Goal: Information Seeking & Learning: Learn about a topic

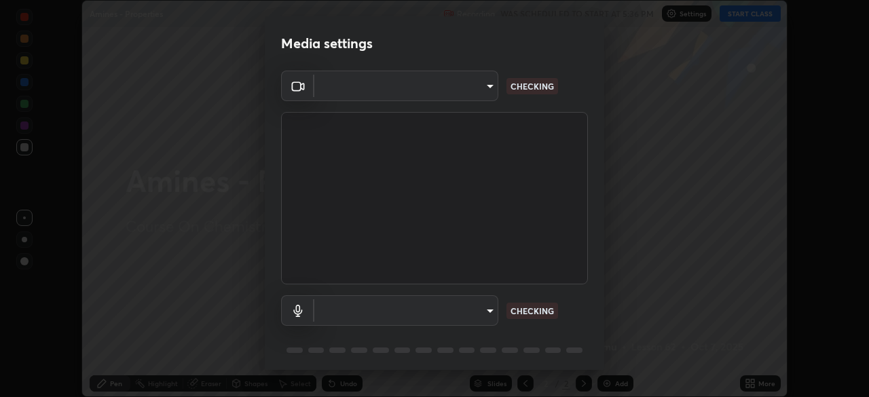
scroll to position [48, 0]
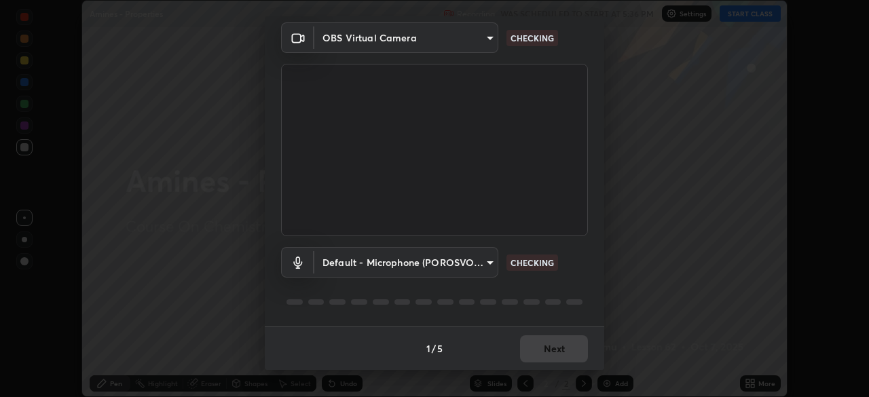
type input "a4e4d34a81fa093629e82a09c8f5b6e600f696cc3d223142969851568b1512d5"
type input "default"
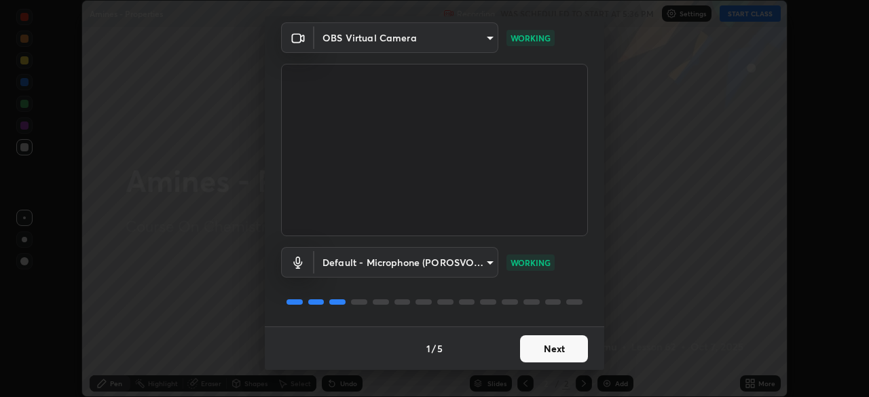
click at [555, 345] on button "Next" at bounding box center [554, 348] width 68 height 27
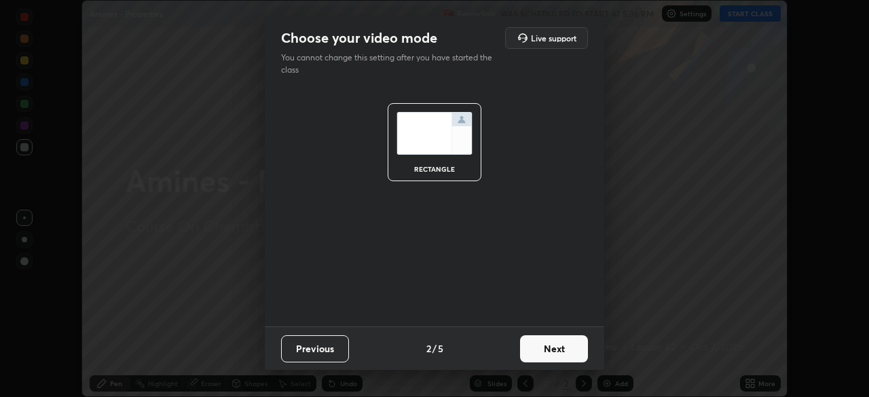
click at [554, 349] on button "Next" at bounding box center [554, 348] width 68 height 27
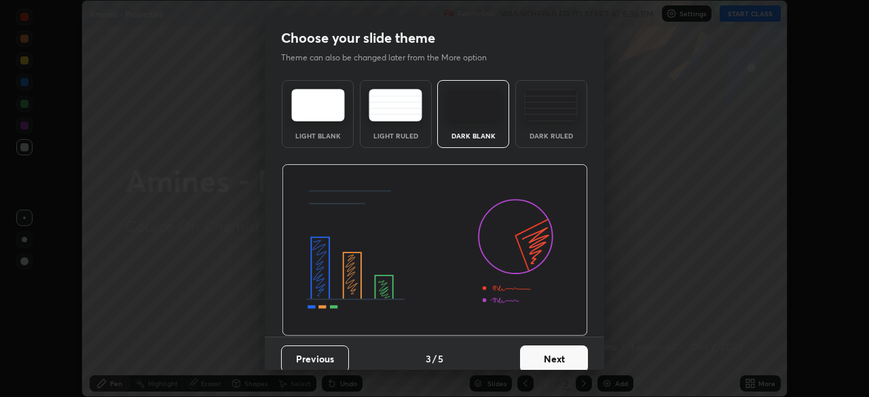
click at [554, 352] on button "Next" at bounding box center [554, 358] width 68 height 27
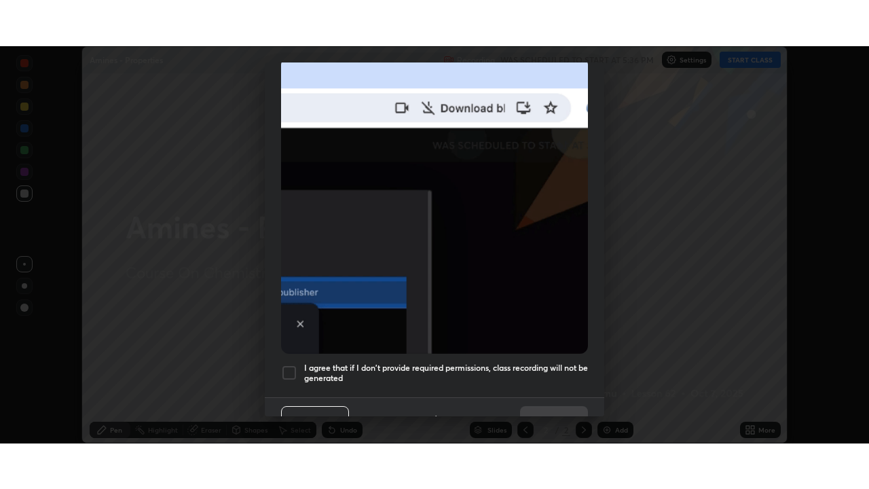
scroll to position [325, 0]
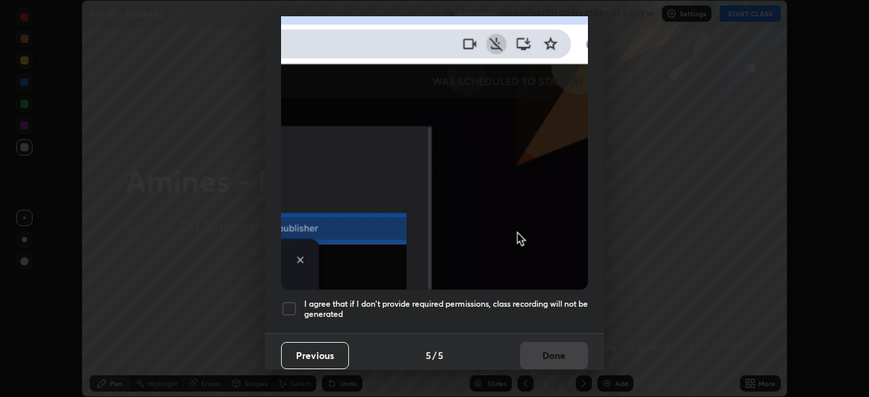
click at [508, 308] on h5 "I agree that if I don't provide required permissions, class recording will not …" at bounding box center [446, 309] width 284 height 21
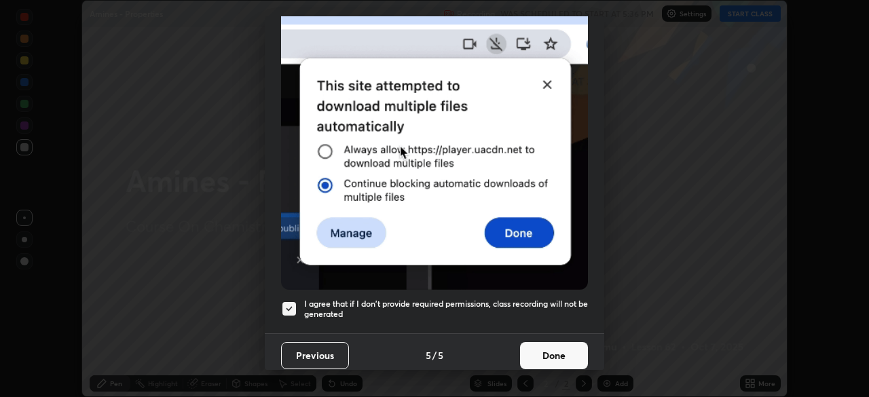
click at [544, 355] on button "Done" at bounding box center [554, 355] width 68 height 27
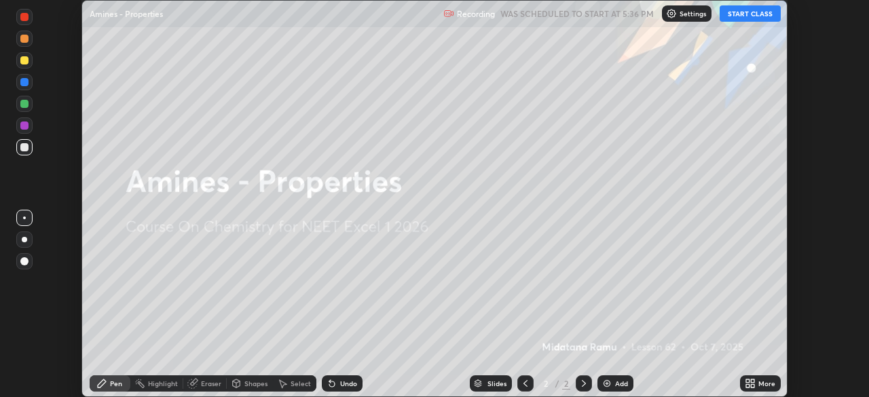
click at [734, 14] on button "START CLASS" at bounding box center [750, 13] width 61 height 16
click at [752, 386] on icon at bounding box center [752, 385] width 3 height 3
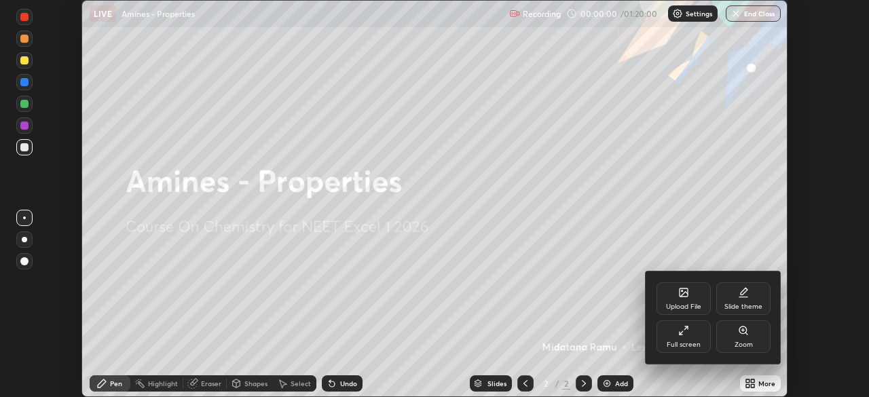
click at [687, 344] on div "Full screen" at bounding box center [684, 344] width 34 height 7
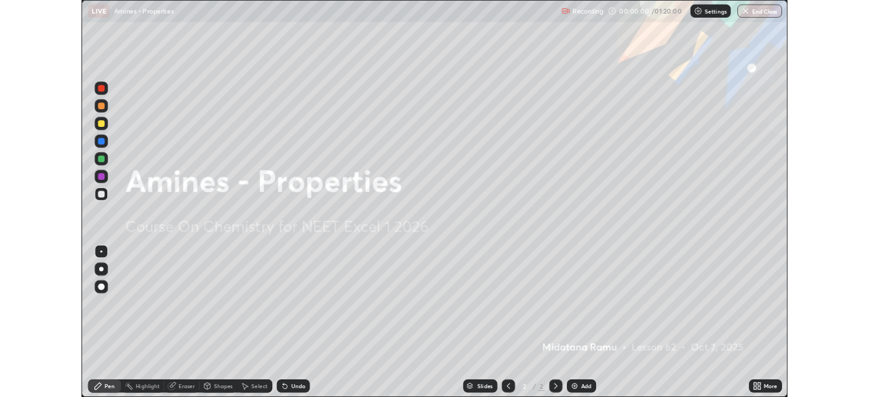
scroll to position [489, 869]
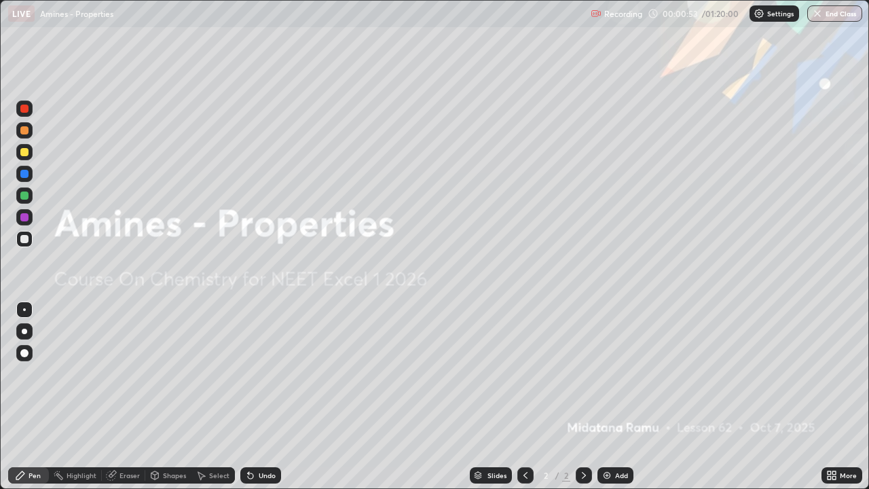
click at [24, 331] on div at bounding box center [24, 331] width 5 height 5
click at [26, 149] on div at bounding box center [24, 152] width 8 height 8
click at [608, 396] on img at bounding box center [606, 475] width 11 height 11
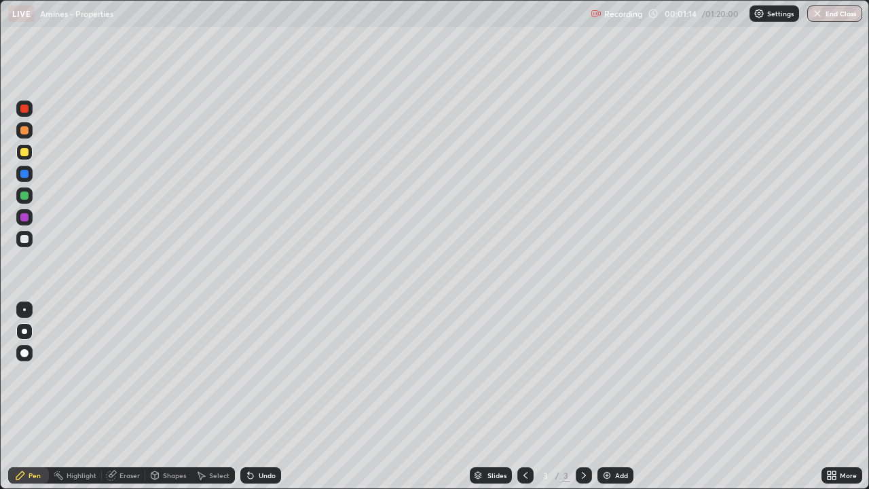
click at [25, 195] on div at bounding box center [24, 195] width 8 height 8
click at [25, 240] on div at bounding box center [24, 239] width 8 height 8
click at [124, 396] on div "Eraser" at bounding box center [129, 475] width 20 height 7
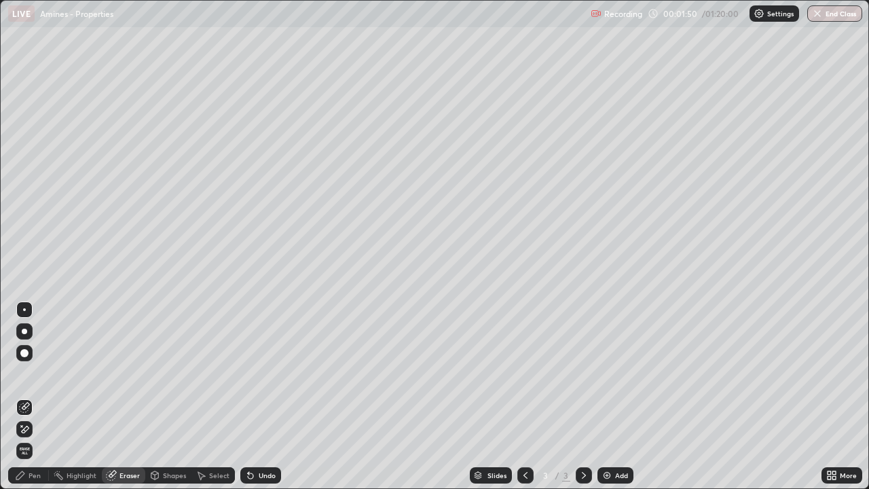
click at [37, 396] on div "Pen" at bounding box center [28, 475] width 41 height 16
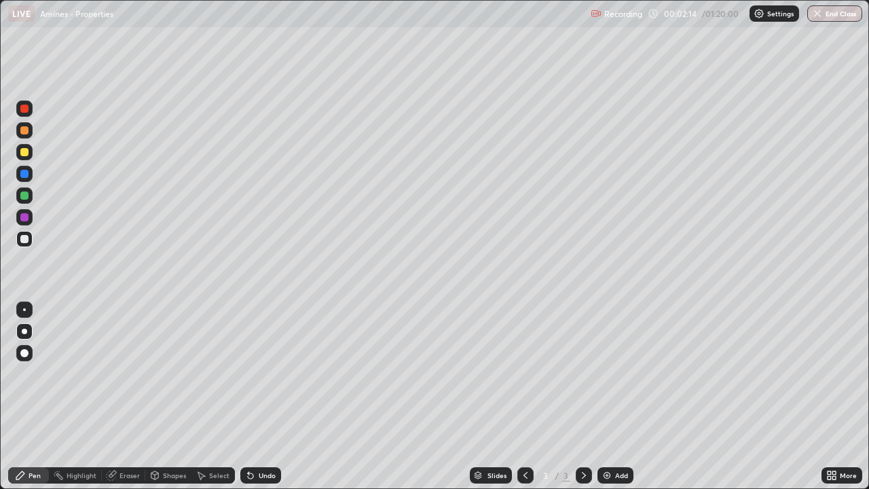
click at [26, 196] on div at bounding box center [24, 195] width 8 height 8
click at [30, 237] on div at bounding box center [24, 239] width 16 height 16
click at [27, 217] on div at bounding box center [24, 217] width 8 height 8
click at [26, 245] on div at bounding box center [24, 239] width 16 height 16
click at [24, 196] on div at bounding box center [24, 195] width 8 height 8
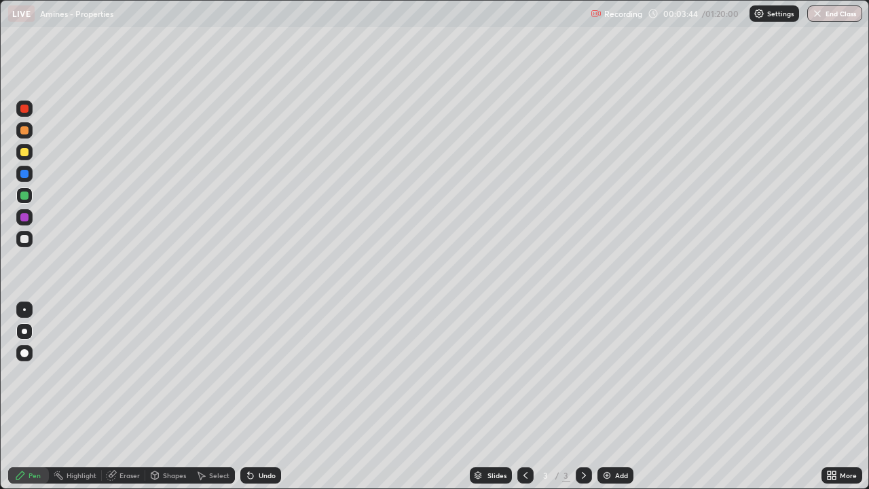
click at [22, 240] on div at bounding box center [24, 239] width 8 height 8
click at [264, 396] on div "Undo" at bounding box center [267, 475] width 17 height 7
click at [31, 153] on div at bounding box center [24, 152] width 16 height 16
click at [27, 217] on div at bounding box center [24, 217] width 8 height 8
click at [24, 155] on div at bounding box center [24, 152] width 8 height 8
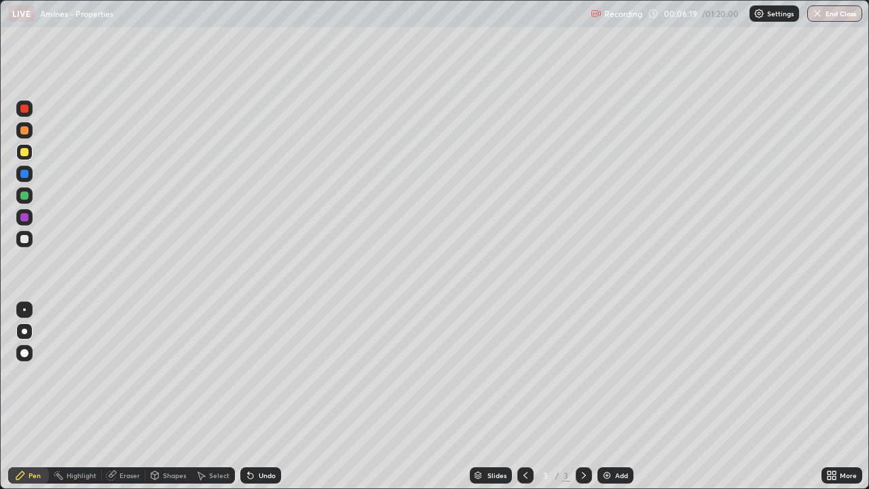
click at [31, 219] on div at bounding box center [24, 217] width 16 height 16
click at [24, 196] on div at bounding box center [24, 195] width 8 height 8
click at [24, 153] on div at bounding box center [24, 152] width 8 height 8
click at [29, 244] on div at bounding box center [24, 239] width 16 height 16
click at [27, 215] on div at bounding box center [24, 217] width 8 height 8
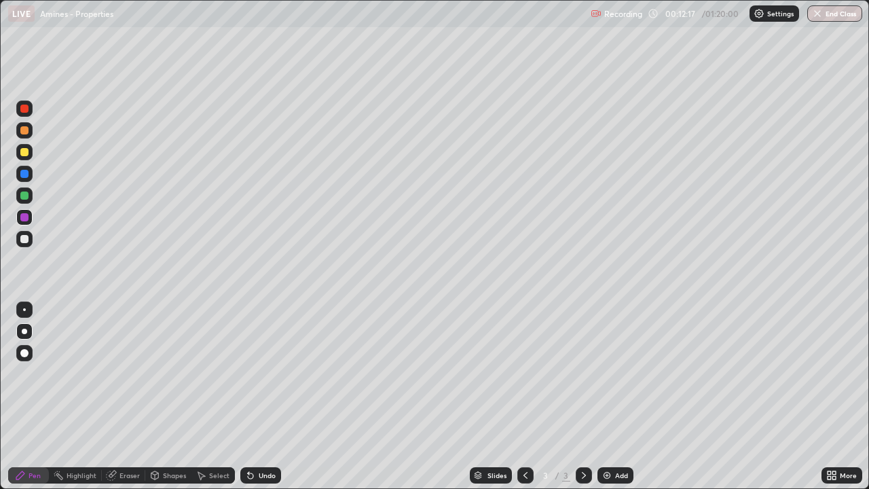
click at [23, 241] on div at bounding box center [24, 239] width 8 height 8
click at [605, 396] on img at bounding box center [606, 475] width 11 height 11
click at [25, 132] on div at bounding box center [24, 130] width 8 height 8
click at [26, 175] on div at bounding box center [24, 174] width 8 height 8
click at [23, 236] on div at bounding box center [24, 239] width 8 height 8
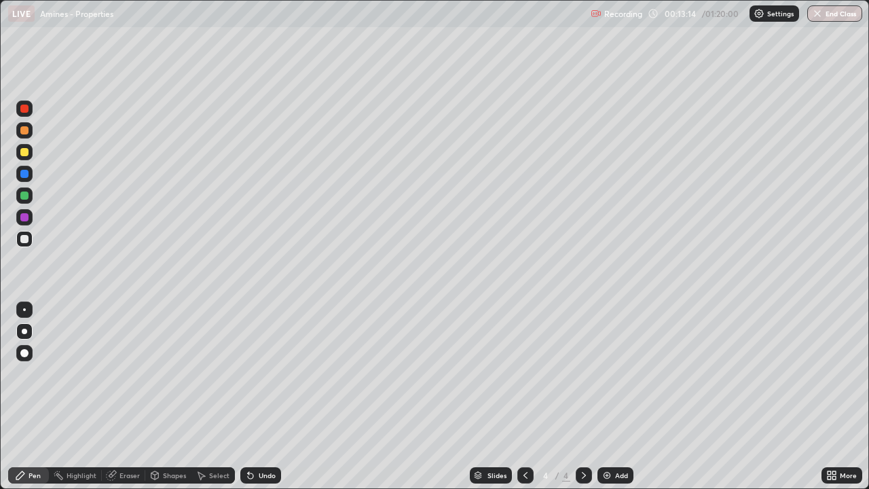
click at [23, 218] on div at bounding box center [24, 217] width 8 height 8
click at [27, 153] on div at bounding box center [24, 152] width 8 height 8
click at [27, 214] on div at bounding box center [24, 217] width 8 height 8
click at [25, 157] on div at bounding box center [24, 152] width 16 height 16
click at [22, 217] on div at bounding box center [24, 217] width 8 height 8
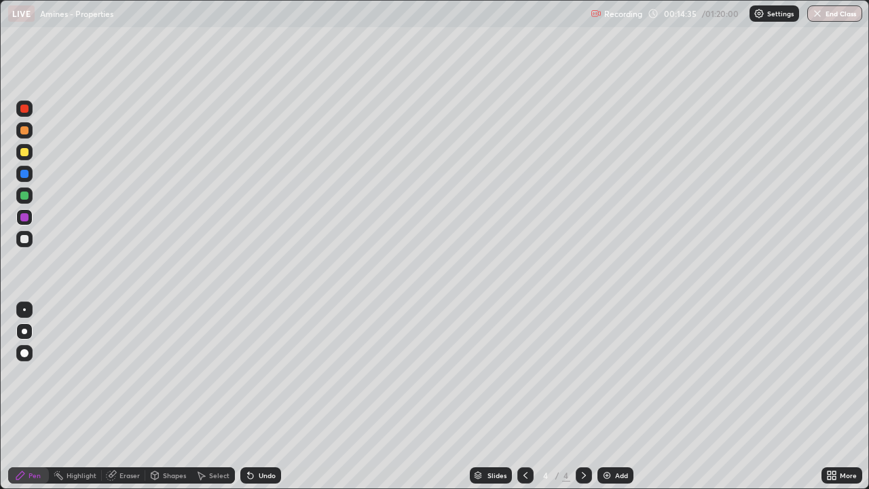
click at [27, 153] on div at bounding box center [24, 152] width 8 height 8
click at [24, 237] on div at bounding box center [24, 239] width 8 height 8
click at [25, 195] on div at bounding box center [24, 195] width 8 height 8
click at [260, 396] on div "Undo" at bounding box center [260, 475] width 41 height 16
click at [26, 217] on div at bounding box center [24, 217] width 8 height 8
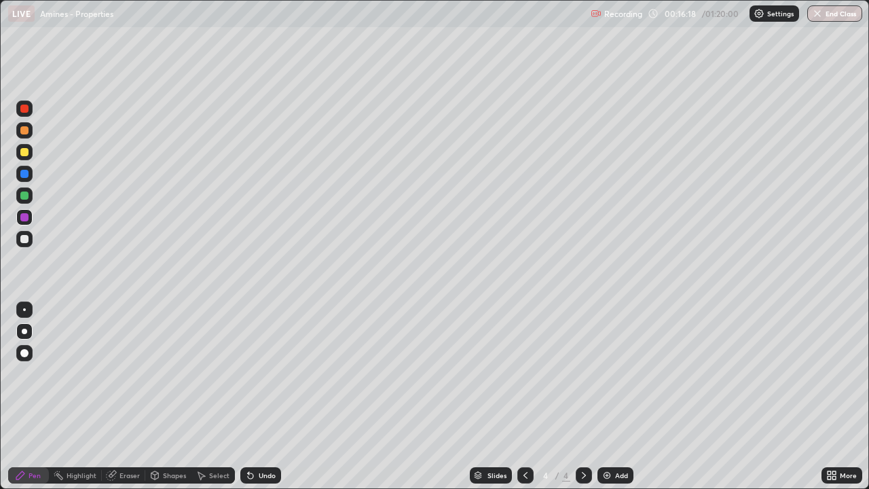
click at [22, 198] on div at bounding box center [24, 195] width 8 height 8
click at [23, 154] on div at bounding box center [24, 152] width 8 height 8
click at [22, 221] on div at bounding box center [24, 217] width 8 height 8
click at [26, 153] on div at bounding box center [24, 152] width 8 height 8
click at [25, 149] on div at bounding box center [24, 152] width 8 height 8
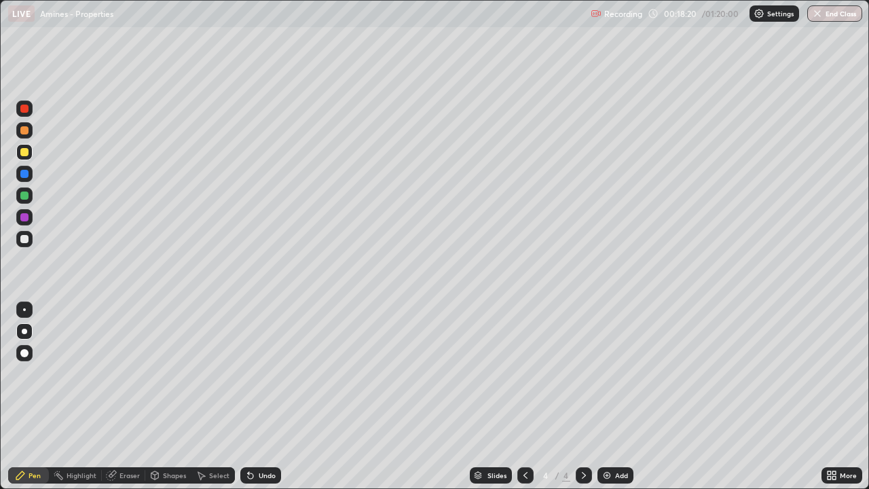
click at [24, 217] on div at bounding box center [24, 217] width 8 height 8
click at [24, 153] on div at bounding box center [24, 152] width 8 height 8
click at [22, 240] on div at bounding box center [24, 239] width 8 height 8
click at [32, 220] on div at bounding box center [24, 217] width 16 height 16
click at [25, 152] on div at bounding box center [24, 152] width 8 height 8
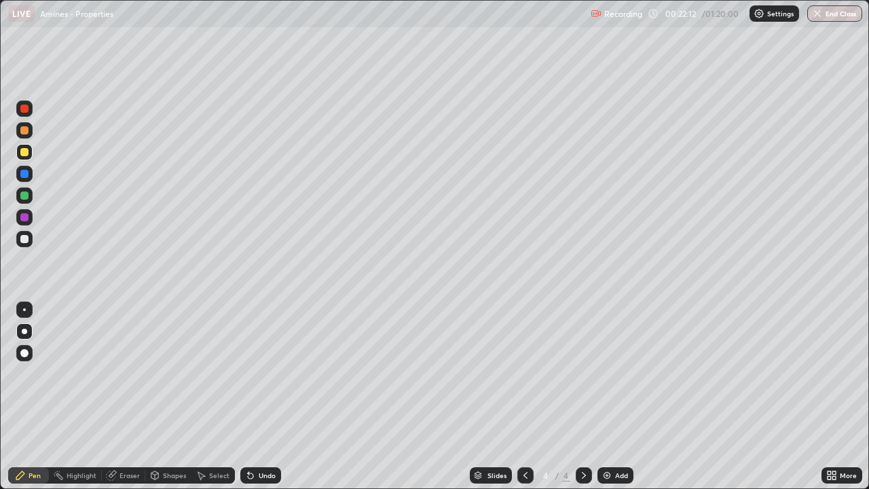
click at [26, 218] on div at bounding box center [24, 217] width 8 height 8
click at [24, 154] on div at bounding box center [24, 152] width 8 height 8
click at [24, 218] on div at bounding box center [24, 217] width 8 height 8
click at [24, 155] on div at bounding box center [24, 152] width 8 height 8
click at [268, 396] on div "Undo" at bounding box center [267, 475] width 17 height 7
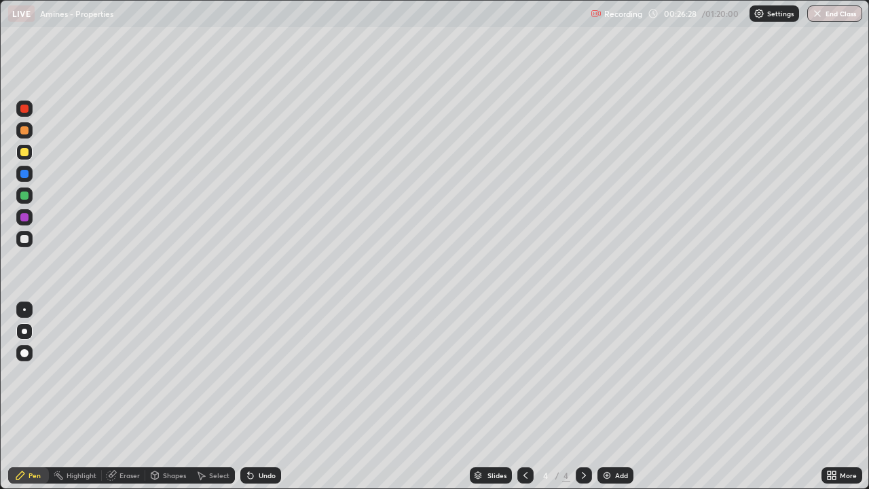
click at [615, 396] on div "Add" at bounding box center [621, 475] width 13 height 7
click at [525, 396] on icon at bounding box center [525, 475] width 11 height 11
click at [582, 396] on icon at bounding box center [583, 475] width 11 height 11
click at [31, 128] on div at bounding box center [24, 130] width 16 height 16
click at [25, 176] on div at bounding box center [24, 174] width 8 height 8
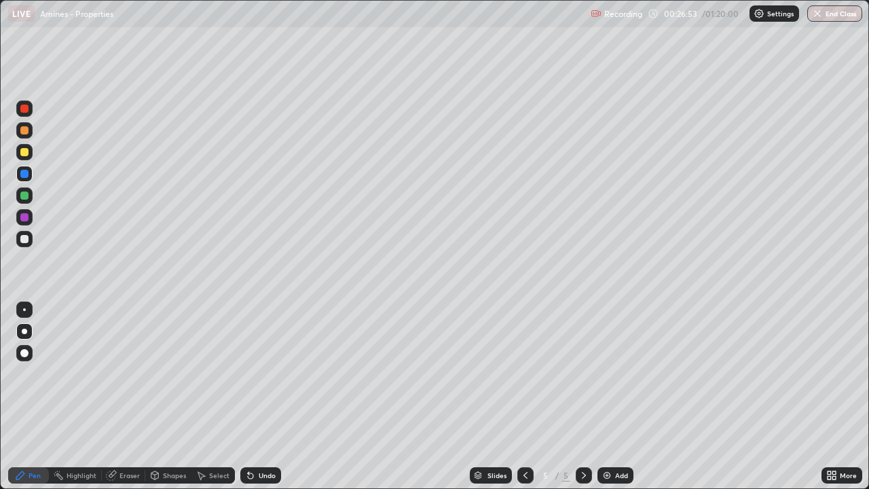
click at [26, 240] on div at bounding box center [24, 239] width 8 height 8
click at [25, 217] on div at bounding box center [24, 217] width 8 height 8
click at [24, 193] on div at bounding box center [24, 195] width 8 height 8
click at [26, 242] on div at bounding box center [24, 239] width 8 height 8
click at [25, 152] on div at bounding box center [24, 152] width 8 height 8
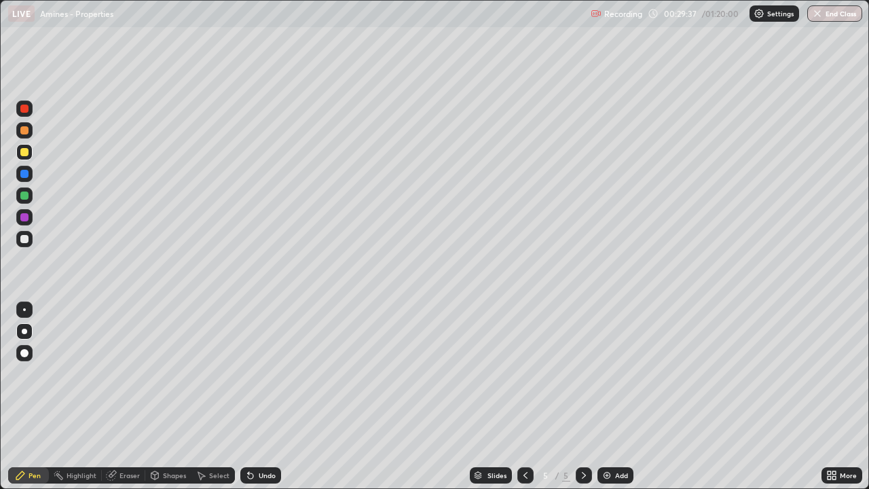
click at [24, 220] on div at bounding box center [24, 217] width 8 height 8
click at [24, 154] on div at bounding box center [24, 152] width 8 height 8
click at [28, 240] on div at bounding box center [24, 239] width 8 height 8
click at [22, 151] on div at bounding box center [24, 152] width 8 height 8
click at [261, 396] on div "Undo" at bounding box center [267, 475] width 17 height 7
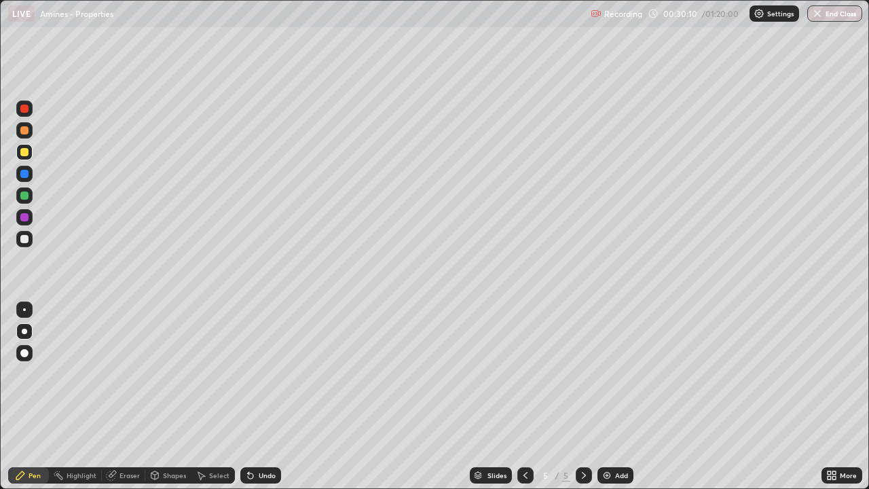
click at [25, 220] on div at bounding box center [24, 217] width 8 height 8
click at [24, 160] on div at bounding box center [24, 152] width 16 height 16
click at [24, 239] on div at bounding box center [24, 239] width 8 height 8
click at [28, 195] on div at bounding box center [24, 195] width 8 height 8
click at [30, 236] on div at bounding box center [24, 239] width 16 height 16
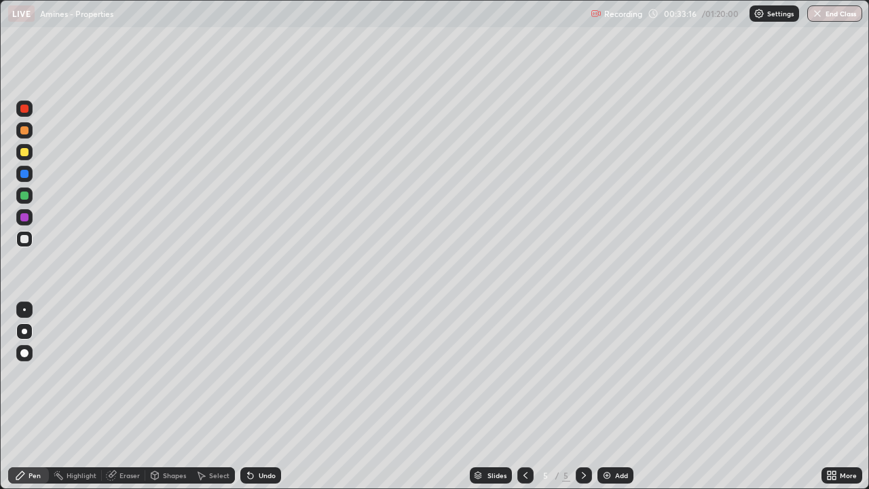
click at [26, 220] on div at bounding box center [24, 217] width 8 height 8
click at [610, 396] on img at bounding box center [606, 475] width 11 height 11
click at [25, 152] on div at bounding box center [24, 152] width 8 height 8
click at [26, 242] on div at bounding box center [24, 239] width 8 height 8
click at [125, 396] on div "Eraser" at bounding box center [123, 475] width 43 height 16
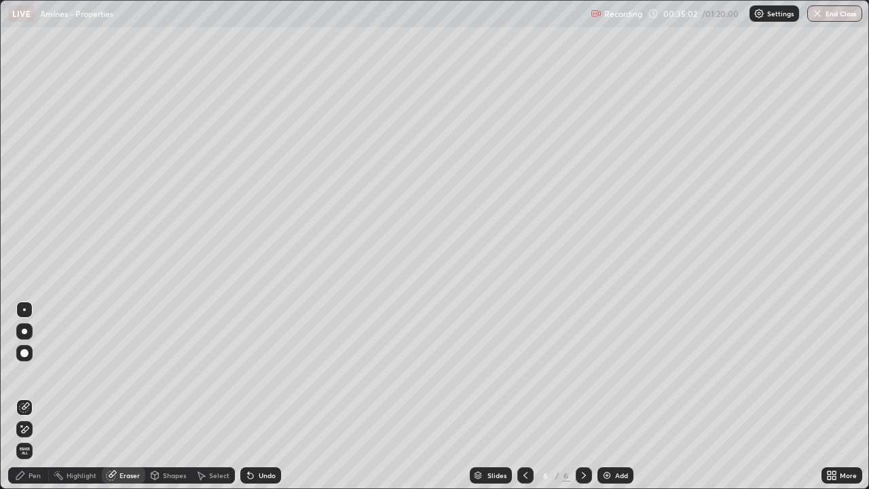
click at [37, 396] on div "Pen" at bounding box center [35, 475] width 12 height 7
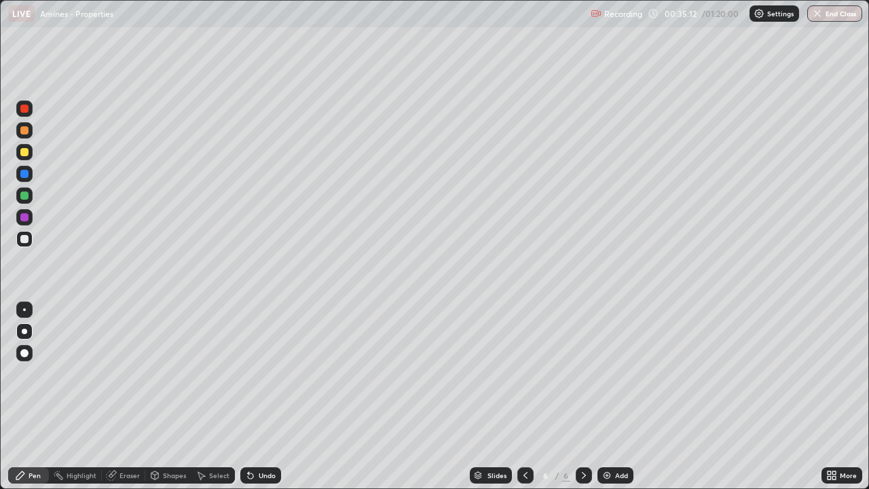
click at [26, 217] on div at bounding box center [24, 217] width 8 height 8
click at [24, 240] on div at bounding box center [24, 239] width 8 height 8
click at [28, 214] on div at bounding box center [24, 217] width 8 height 8
click at [27, 242] on div at bounding box center [24, 239] width 8 height 8
click at [25, 218] on div at bounding box center [24, 217] width 8 height 8
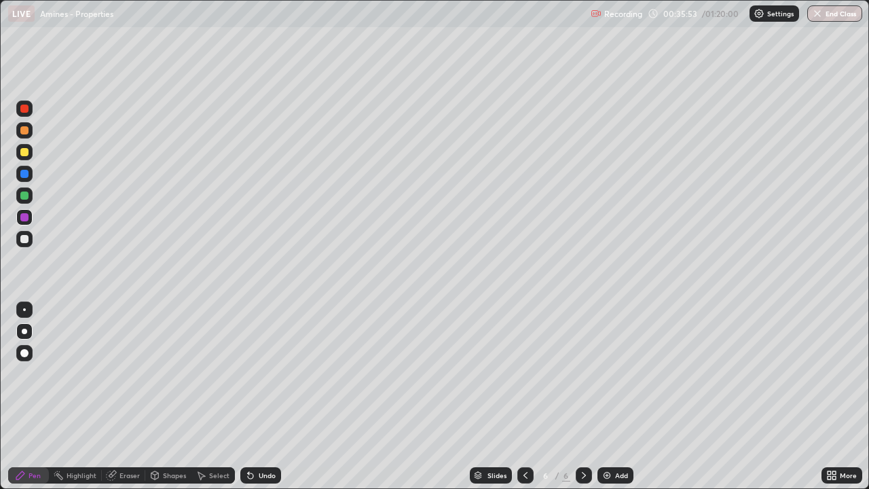
click at [24, 240] on div at bounding box center [24, 239] width 8 height 8
click at [23, 217] on div at bounding box center [24, 217] width 8 height 8
click at [26, 153] on div at bounding box center [24, 152] width 8 height 8
click at [25, 239] on div at bounding box center [24, 239] width 8 height 8
click at [29, 217] on div at bounding box center [24, 217] width 16 height 16
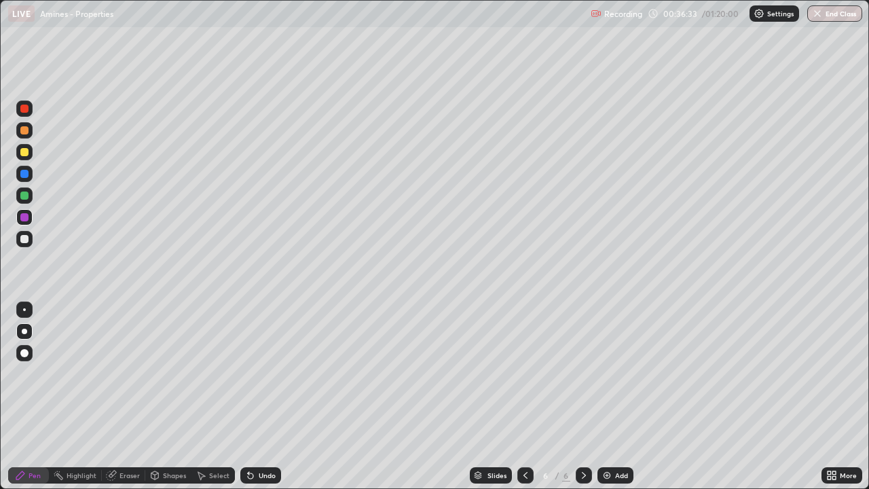
click at [28, 155] on div at bounding box center [24, 152] width 16 height 16
click at [24, 240] on div at bounding box center [24, 239] width 8 height 8
click at [23, 217] on div at bounding box center [24, 217] width 8 height 8
click at [27, 151] on div at bounding box center [24, 152] width 8 height 8
click at [30, 244] on div at bounding box center [24, 239] width 16 height 16
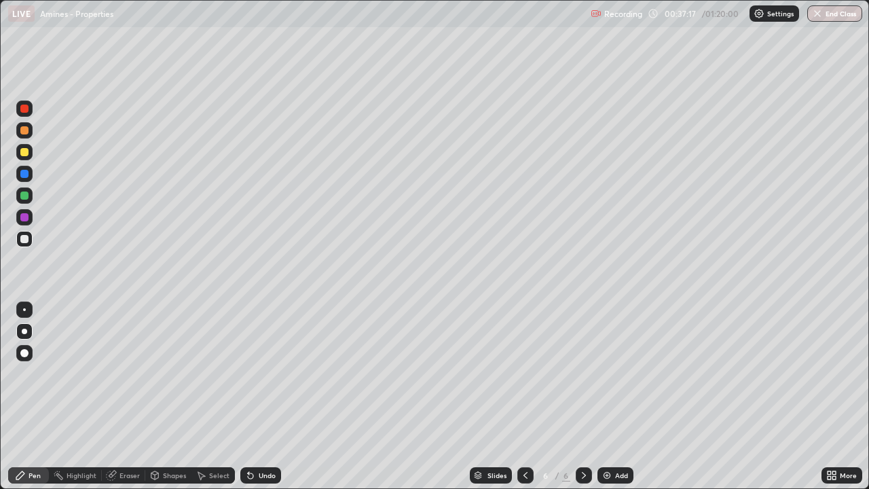
click at [19, 197] on div at bounding box center [24, 195] width 16 height 16
click at [24, 238] on div at bounding box center [24, 239] width 8 height 8
click at [265, 396] on div "Undo" at bounding box center [267, 475] width 17 height 7
click at [26, 152] on div at bounding box center [24, 152] width 8 height 8
click at [24, 218] on div at bounding box center [24, 217] width 8 height 8
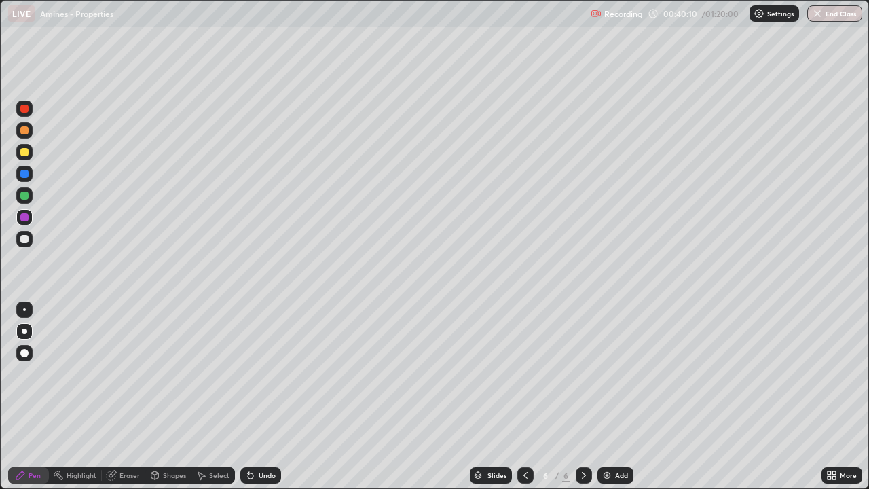
click at [24, 149] on div at bounding box center [24, 152] width 8 height 8
click at [24, 245] on div at bounding box center [24, 239] width 16 height 16
click at [28, 152] on div at bounding box center [24, 152] width 8 height 8
click at [23, 244] on div at bounding box center [24, 239] width 16 height 16
click at [616, 396] on div "Add" at bounding box center [621, 475] width 13 height 7
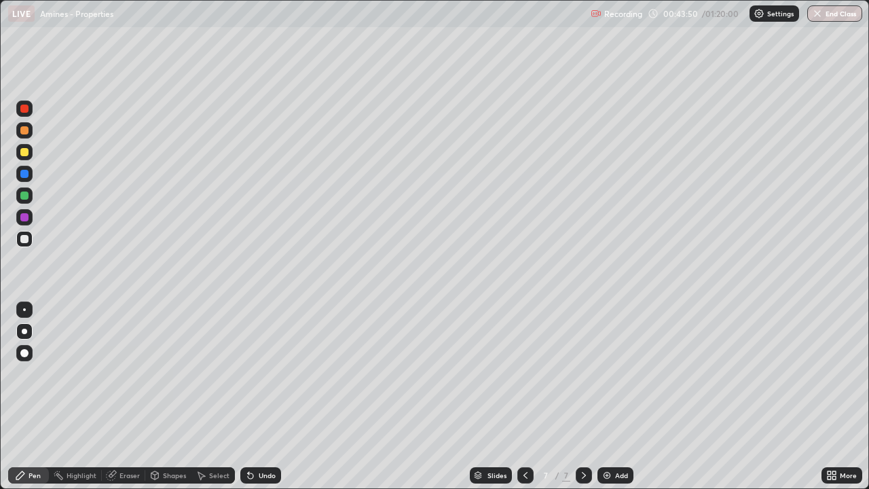
click at [25, 217] on div at bounding box center [24, 217] width 8 height 8
click at [24, 199] on div at bounding box center [24, 195] width 8 height 8
click at [29, 240] on div at bounding box center [24, 239] width 16 height 16
click at [525, 396] on icon at bounding box center [525, 475] width 11 height 11
click at [523, 396] on icon at bounding box center [525, 475] width 11 height 11
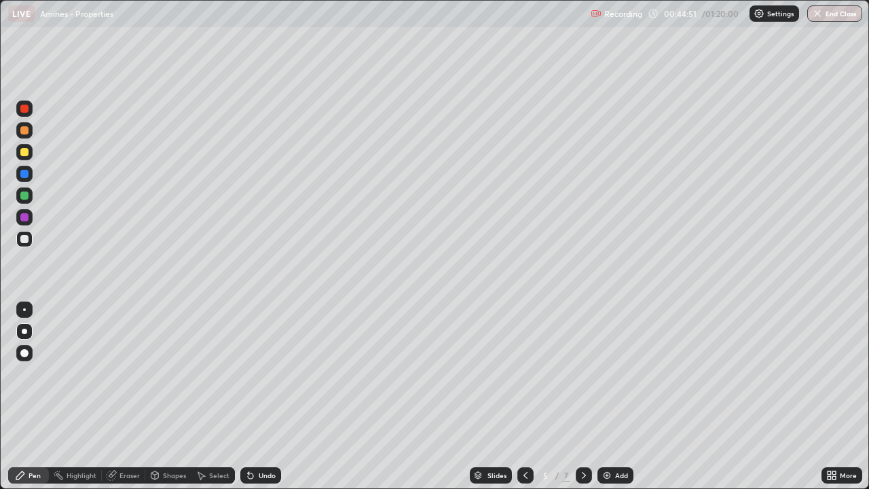
click at [584, 396] on icon at bounding box center [583, 475] width 11 height 11
click at [582, 396] on icon at bounding box center [584, 475] width 4 height 7
click at [582, 396] on icon at bounding box center [583, 475] width 11 height 11
click at [27, 151] on div at bounding box center [24, 152] width 8 height 8
click at [25, 220] on div at bounding box center [24, 217] width 8 height 8
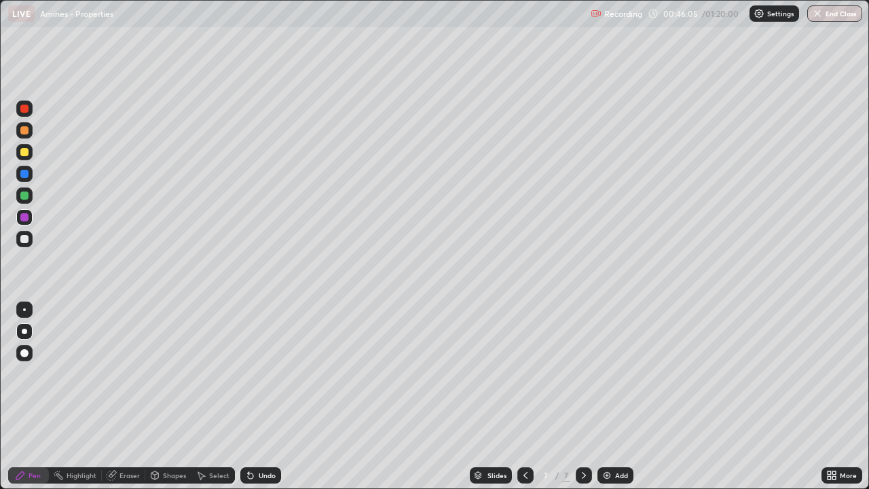
click at [26, 149] on div at bounding box center [24, 152] width 8 height 8
click at [269, 396] on div "Undo" at bounding box center [267, 475] width 17 height 7
click at [261, 396] on div "Undo" at bounding box center [267, 475] width 17 height 7
click at [261, 396] on div "Undo" at bounding box center [260, 475] width 41 height 16
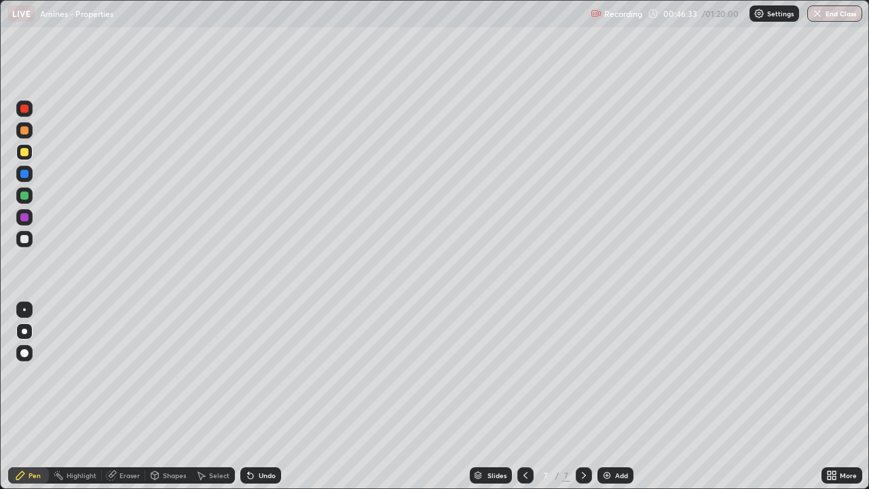
click at [258, 396] on div "Undo" at bounding box center [258, 475] width 46 height 27
click at [256, 396] on div "Undo" at bounding box center [260, 475] width 41 height 16
click at [24, 131] on div at bounding box center [24, 130] width 8 height 8
click at [25, 154] on div at bounding box center [24, 152] width 8 height 8
click at [24, 132] on div at bounding box center [24, 130] width 8 height 8
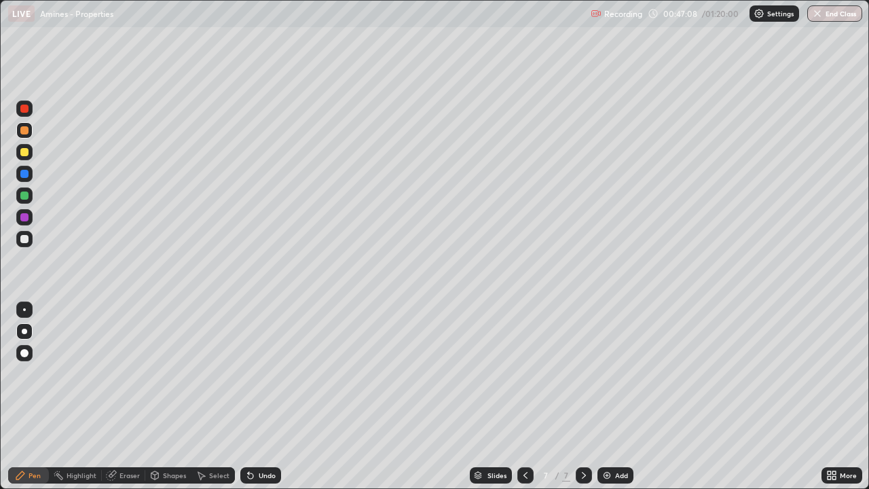
click at [27, 239] on div at bounding box center [24, 239] width 8 height 8
click at [263, 396] on div "Undo" at bounding box center [267, 475] width 17 height 7
click at [26, 157] on div at bounding box center [24, 152] width 16 height 16
click at [259, 396] on div "Undo" at bounding box center [267, 475] width 17 height 7
click at [259, 396] on div "Undo" at bounding box center [260, 475] width 41 height 16
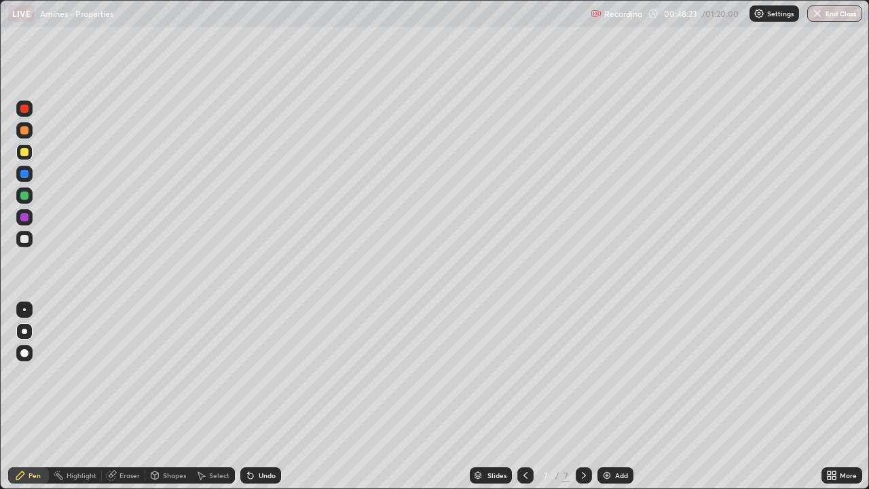
click at [26, 217] on div at bounding box center [24, 217] width 8 height 8
click at [258, 396] on div "Undo" at bounding box center [260, 475] width 41 height 16
click at [29, 145] on div at bounding box center [24, 152] width 16 height 16
click at [28, 220] on div at bounding box center [24, 217] width 16 height 16
click at [25, 195] on div at bounding box center [24, 195] width 8 height 8
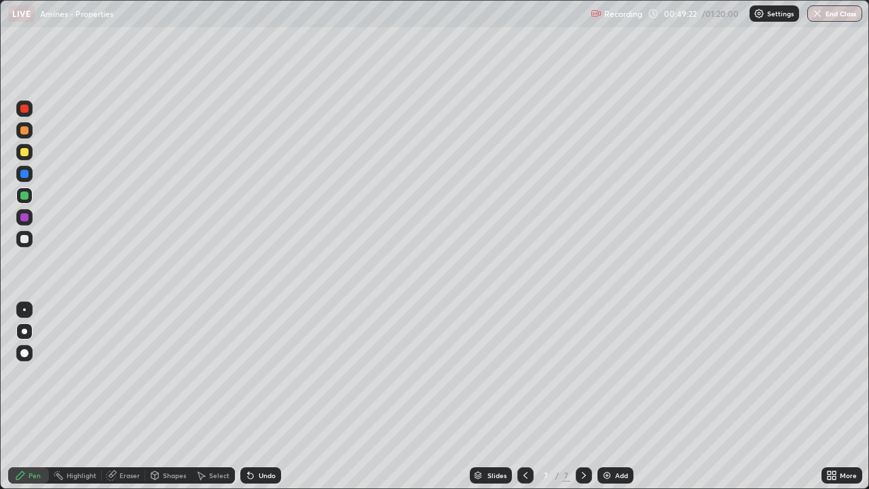
click at [28, 244] on div at bounding box center [24, 239] width 16 height 16
click at [266, 396] on div "Undo" at bounding box center [267, 475] width 17 height 7
click at [267, 396] on div "Undo" at bounding box center [267, 475] width 17 height 7
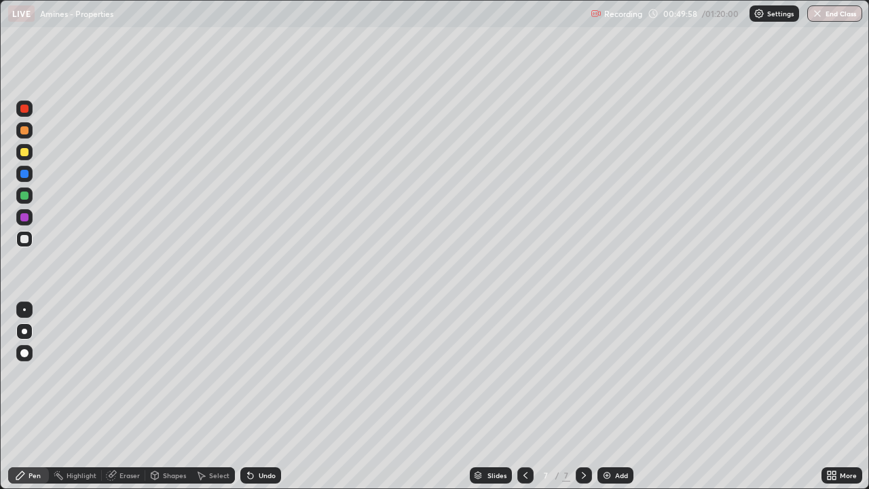
click at [264, 396] on div "Undo" at bounding box center [267, 475] width 17 height 7
click at [25, 157] on div at bounding box center [24, 152] width 16 height 16
click at [26, 216] on div at bounding box center [24, 217] width 8 height 8
click at [25, 152] on div at bounding box center [24, 152] width 8 height 8
click at [26, 242] on div at bounding box center [24, 239] width 8 height 8
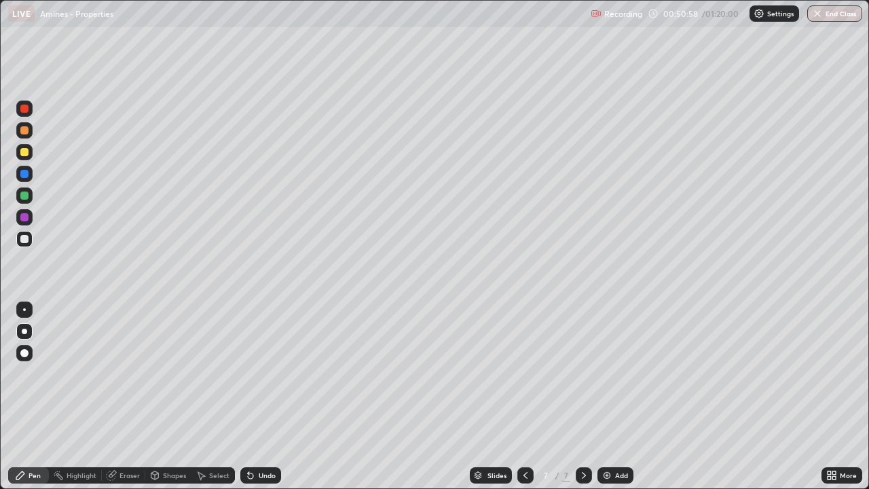
click at [27, 221] on div at bounding box center [24, 217] width 16 height 16
click at [31, 240] on div at bounding box center [24, 239] width 16 height 16
click at [612, 396] on div "Add" at bounding box center [615, 475] width 36 height 16
click at [28, 218] on div at bounding box center [24, 217] width 8 height 8
click at [26, 151] on div at bounding box center [24, 152] width 8 height 8
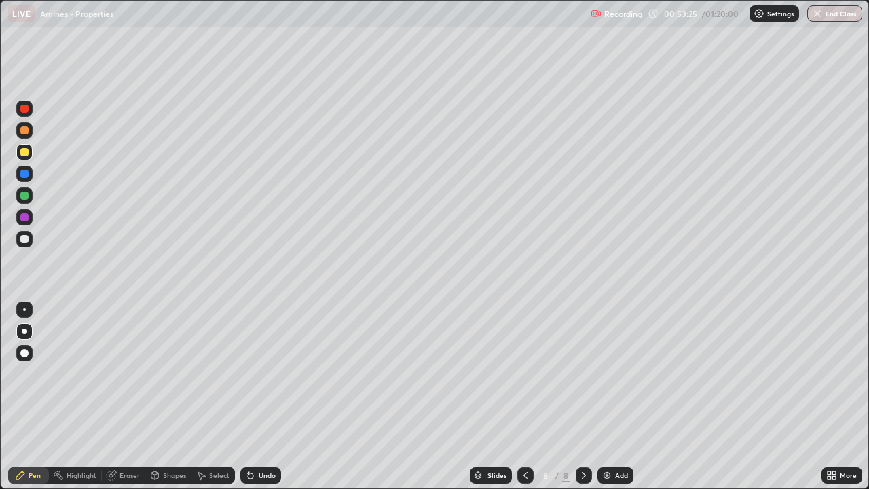
click at [26, 195] on div at bounding box center [24, 195] width 8 height 8
click at [24, 244] on div at bounding box center [24, 239] width 16 height 16
click at [25, 155] on div at bounding box center [24, 152] width 8 height 8
click at [24, 196] on div at bounding box center [24, 195] width 8 height 8
click at [24, 153] on div at bounding box center [24, 152] width 8 height 8
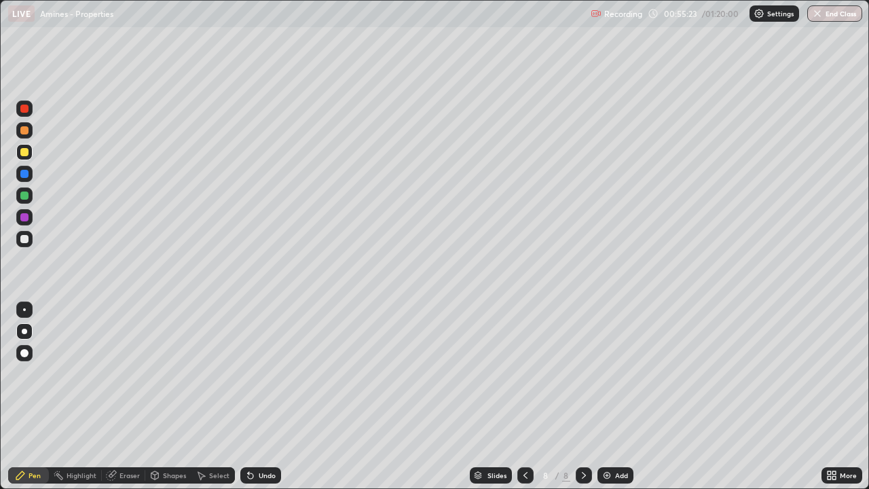
click at [24, 196] on div at bounding box center [24, 195] width 8 height 8
click at [26, 154] on div at bounding box center [24, 152] width 8 height 8
click at [26, 219] on div at bounding box center [24, 217] width 8 height 8
click at [29, 200] on div at bounding box center [24, 195] width 16 height 16
click at [24, 153] on div at bounding box center [24, 152] width 8 height 8
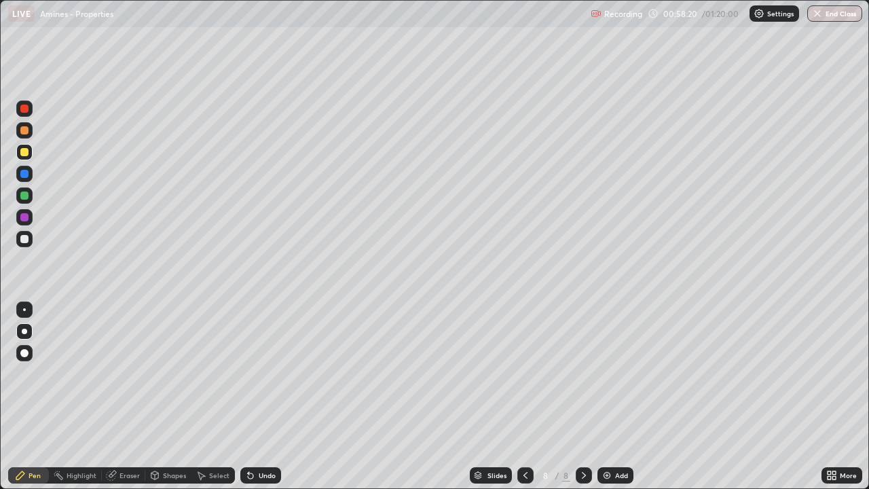
click at [24, 217] on div at bounding box center [24, 217] width 8 height 8
click at [261, 396] on div "Undo" at bounding box center [267, 475] width 17 height 7
click at [31, 243] on div at bounding box center [24, 239] width 16 height 16
click at [524, 396] on icon at bounding box center [525, 475] width 11 height 11
click at [30, 153] on div at bounding box center [24, 152] width 16 height 16
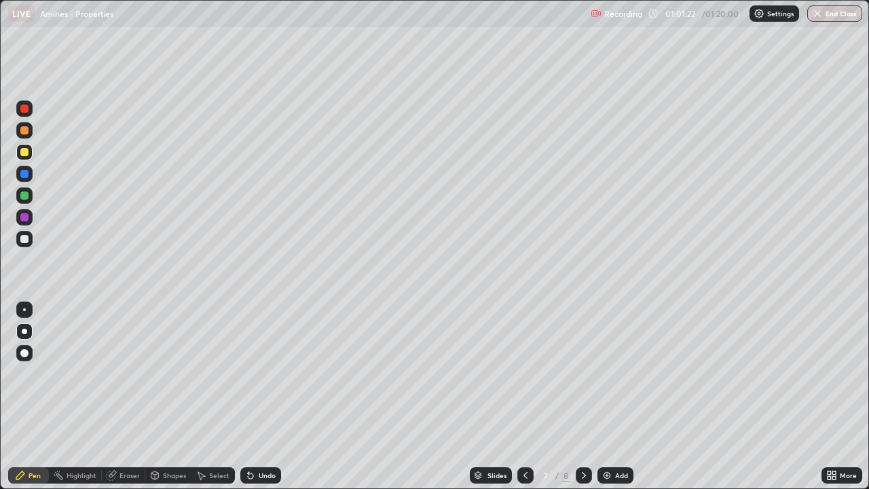
click at [24, 218] on div at bounding box center [24, 217] width 8 height 8
click at [23, 151] on div at bounding box center [24, 152] width 8 height 8
click at [24, 217] on div at bounding box center [24, 217] width 8 height 8
click at [26, 245] on div at bounding box center [24, 239] width 16 height 16
click at [583, 396] on icon at bounding box center [583, 475] width 11 height 11
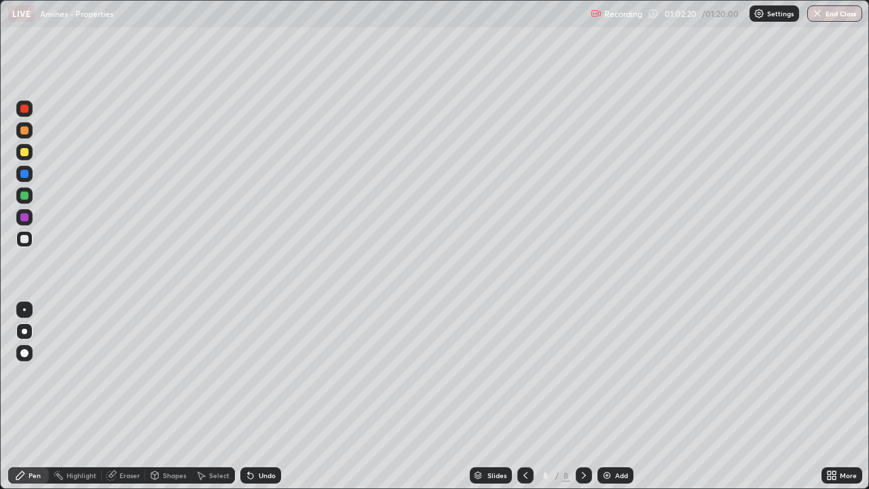
click at [523, 396] on icon at bounding box center [525, 475] width 11 height 11
click at [584, 396] on icon at bounding box center [584, 475] width 4 height 7
click at [604, 396] on img at bounding box center [606, 475] width 11 height 11
click at [25, 217] on div at bounding box center [24, 217] width 8 height 8
click at [26, 195] on div at bounding box center [24, 195] width 8 height 8
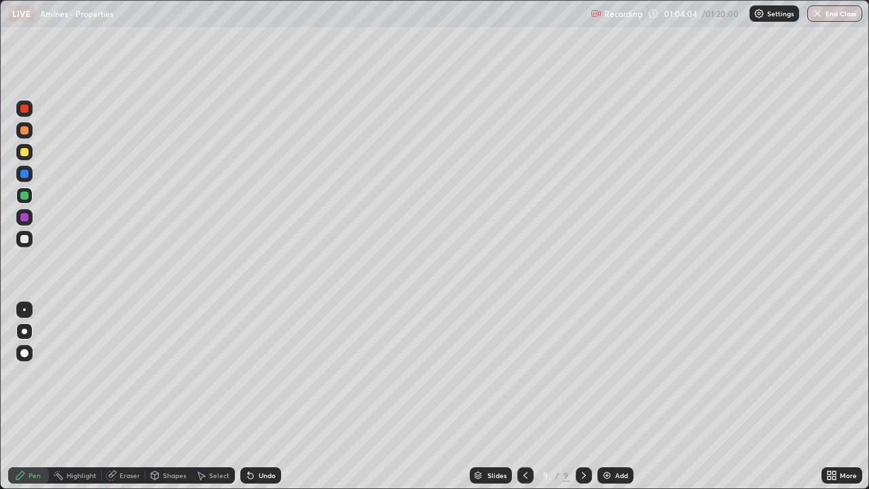
click at [24, 240] on div at bounding box center [24, 239] width 8 height 8
click at [26, 151] on div at bounding box center [24, 152] width 8 height 8
click at [22, 233] on div at bounding box center [24, 239] width 16 height 16
click at [26, 220] on div at bounding box center [24, 217] width 8 height 8
click at [28, 238] on div at bounding box center [24, 239] width 8 height 8
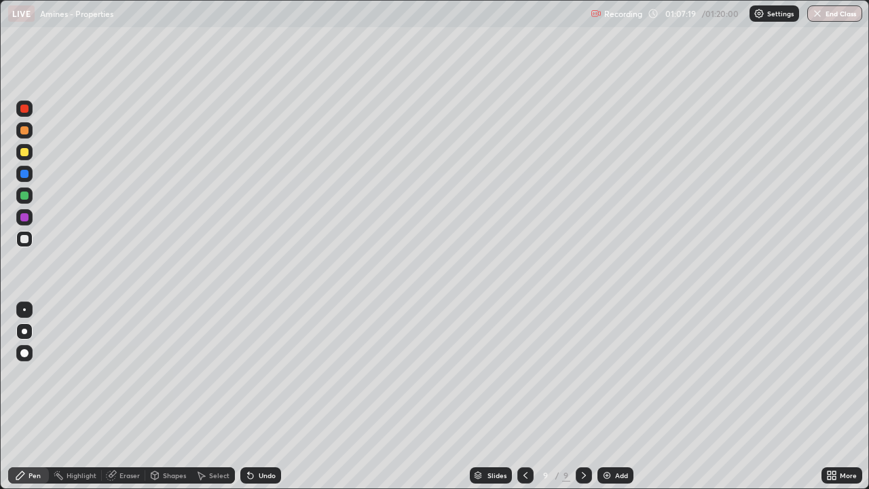
click at [22, 149] on div at bounding box center [24, 152] width 8 height 8
click at [30, 239] on div at bounding box center [24, 239] width 16 height 16
click at [26, 195] on div at bounding box center [24, 195] width 8 height 8
click at [28, 242] on div at bounding box center [24, 239] width 8 height 8
click at [269, 396] on div "Undo" at bounding box center [267, 475] width 17 height 7
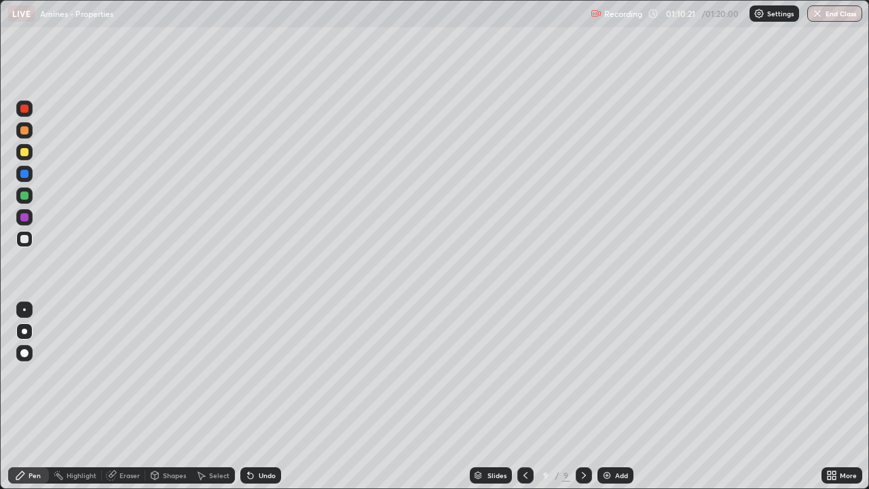
click at [270, 396] on div "Undo" at bounding box center [267, 475] width 17 height 7
click at [272, 396] on div "Undo" at bounding box center [267, 475] width 17 height 7
click at [271, 396] on div "Undo" at bounding box center [267, 475] width 17 height 7
click at [606, 396] on img at bounding box center [606, 475] width 11 height 11
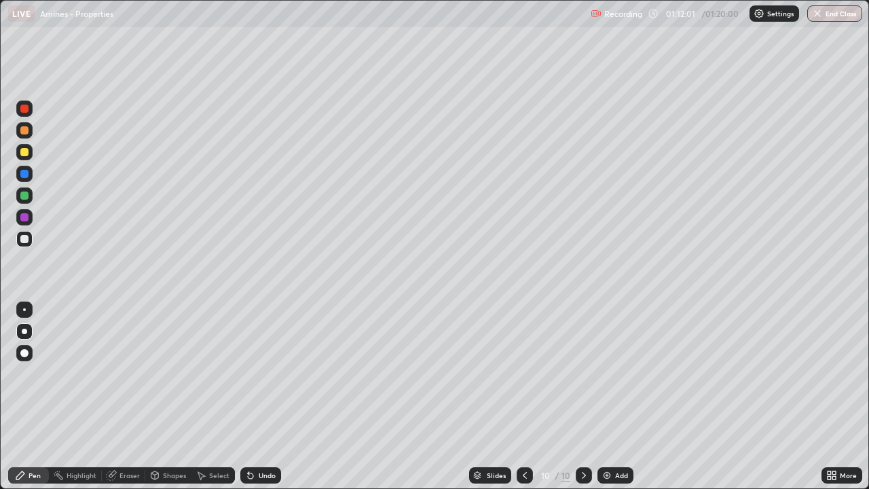
click at [24, 132] on div at bounding box center [24, 130] width 8 height 8
click at [22, 198] on div at bounding box center [24, 195] width 8 height 8
click at [26, 232] on div at bounding box center [24, 239] width 16 height 16
click at [26, 219] on div at bounding box center [24, 217] width 8 height 8
click at [28, 240] on div at bounding box center [24, 239] width 8 height 8
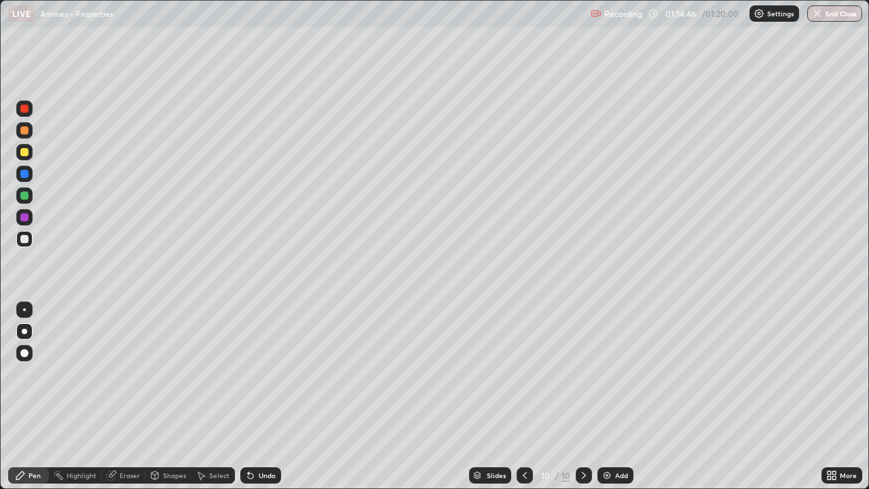
click at [26, 219] on div at bounding box center [24, 217] width 8 height 8
click at [20, 242] on div at bounding box center [24, 239] width 16 height 16
click at [27, 217] on div at bounding box center [24, 217] width 8 height 8
click at [20, 242] on div at bounding box center [24, 239] width 16 height 16
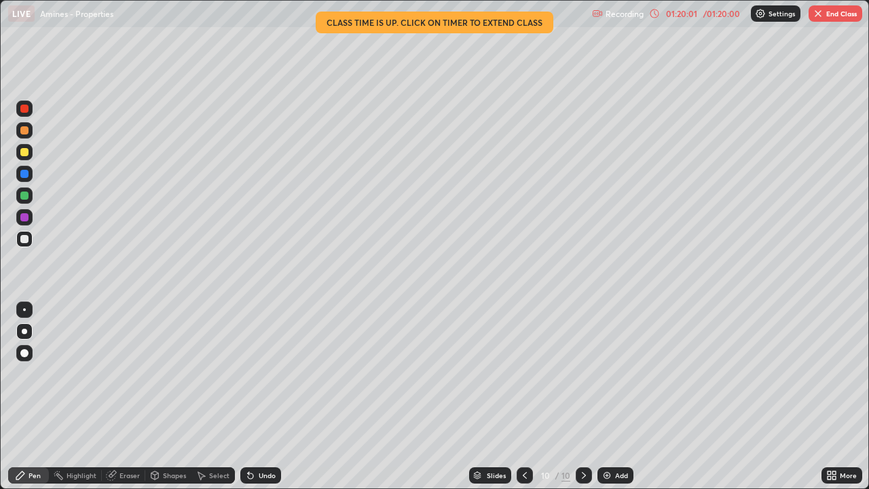
click at [26, 223] on div at bounding box center [24, 217] width 16 height 16
click at [25, 239] on div at bounding box center [24, 239] width 8 height 8
click at [29, 225] on div at bounding box center [24, 217] width 16 height 16
click at [29, 244] on div at bounding box center [24, 239] width 16 height 16
click at [846, 396] on div "More" at bounding box center [848, 475] width 17 height 7
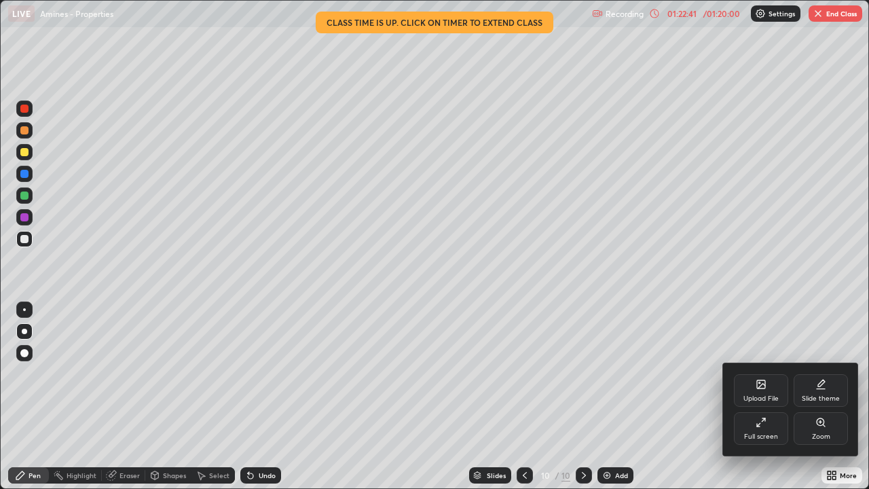
click at [768, 396] on div "Full screen" at bounding box center [761, 436] width 34 height 7
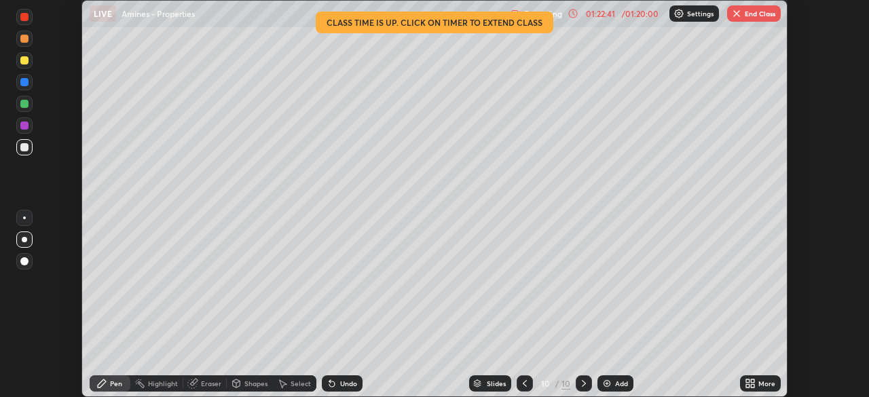
scroll to position [67480, 67009]
click at [747, 10] on button "End Class" at bounding box center [754, 13] width 54 height 16
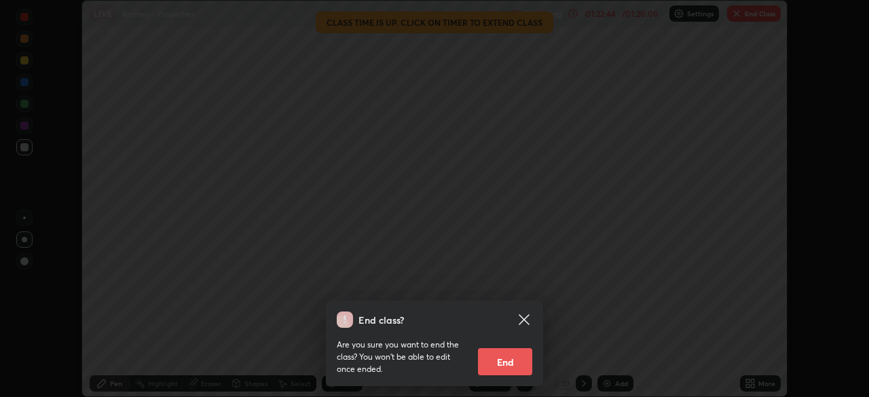
click at [491, 364] on button "End" at bounding box center [505, 361] width 54 height 27
